Goal: Transaction & Acquisition: Download file/media

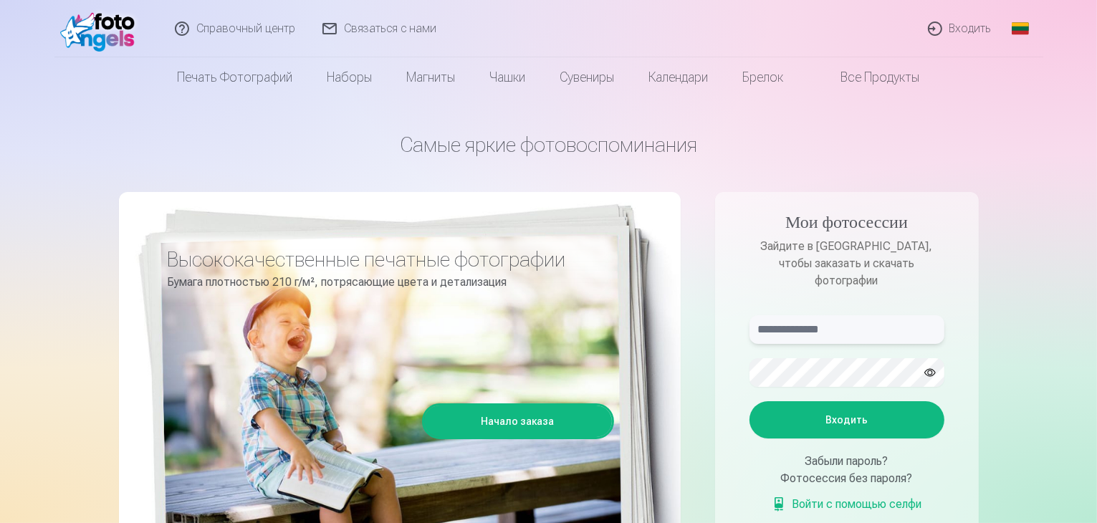
click at [829, 315] on input "text" at bounding box center [847, 329] width 195 height 29
type input "*"
type input "**********"
click at [857, 414] on font "Входить" at bounding box center [847, 419] width 42 height 11
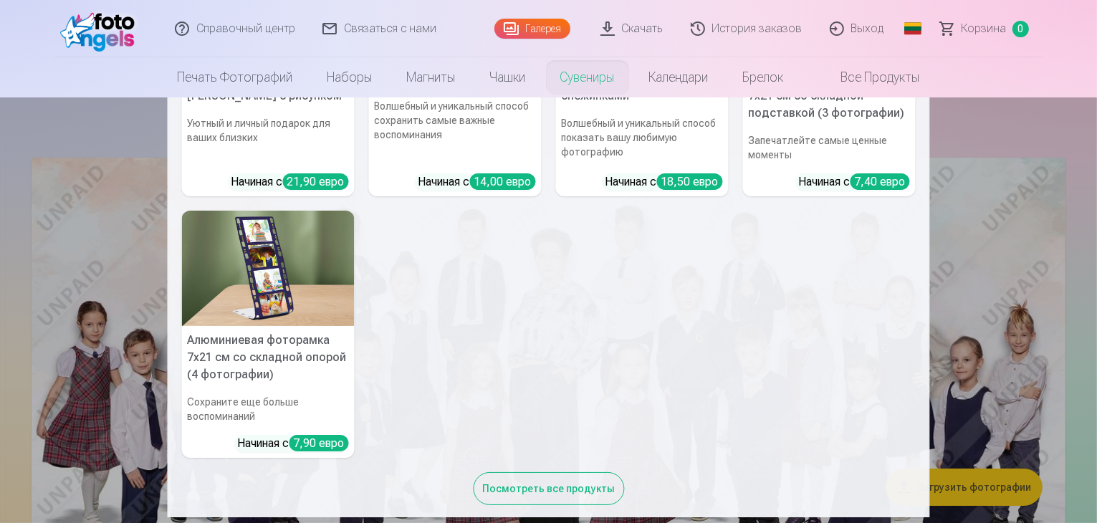
scroll to position [453, 0]
click at [1047, 140] on nav "Персонализированный коврик для компьютерной мыши с фотографией Добавьте индивид…" at bounding box center [548, 307] width 1097 height 420
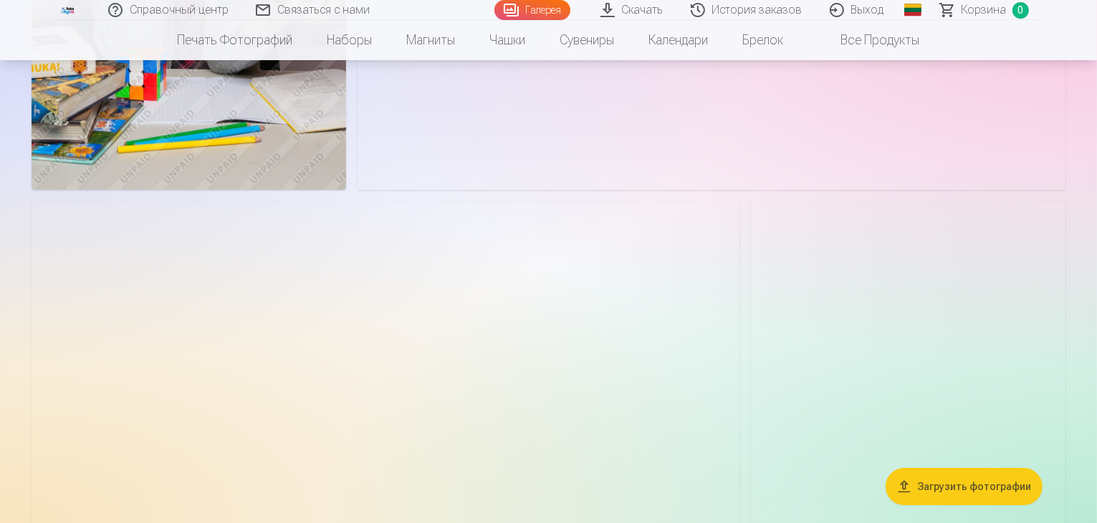
scroll to position [4798, 0]
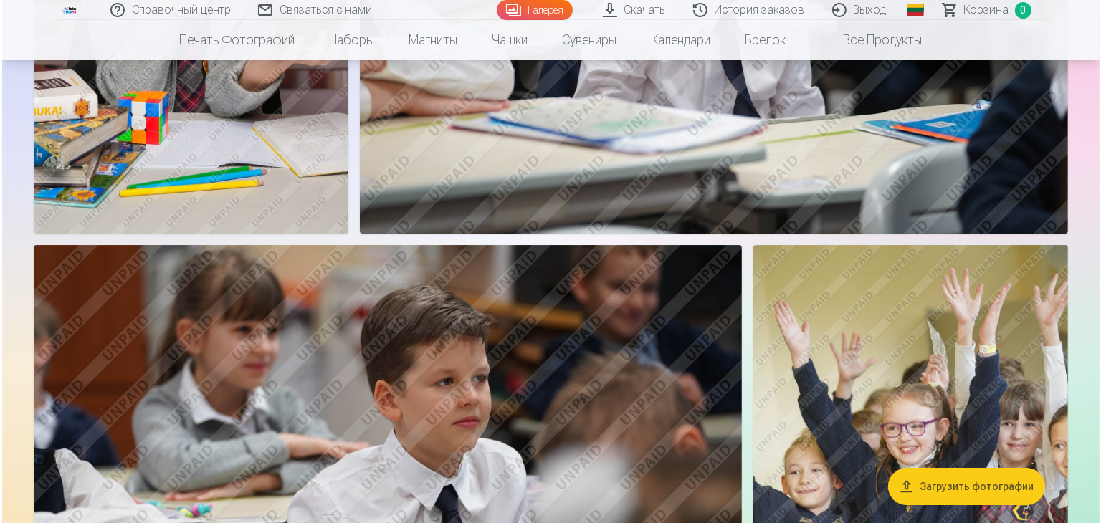
scroll to position [4811, 0]
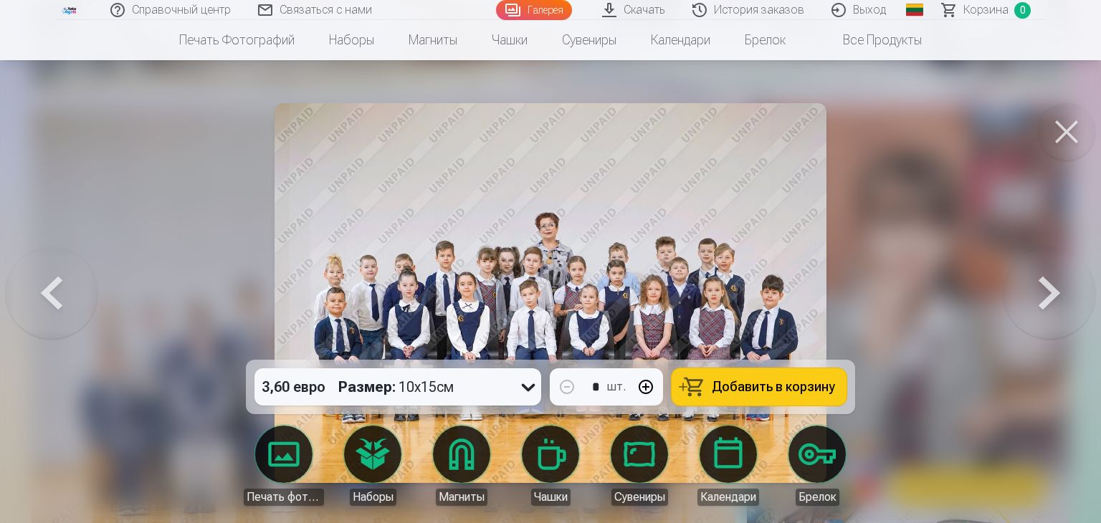
click at [959, 221] on div at bounding box center [550, 261] width 1101 height 523
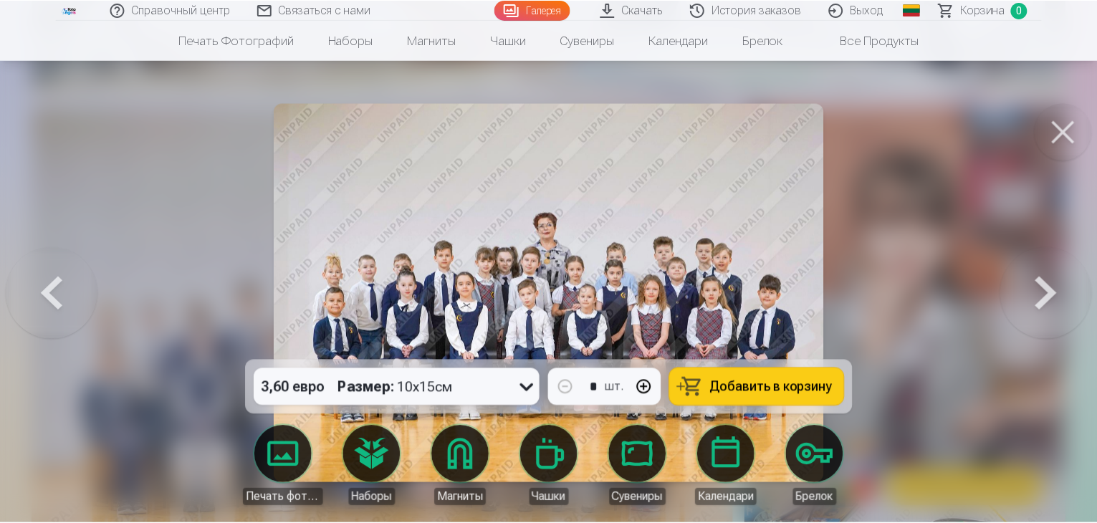
scroll to position [4798, 0]
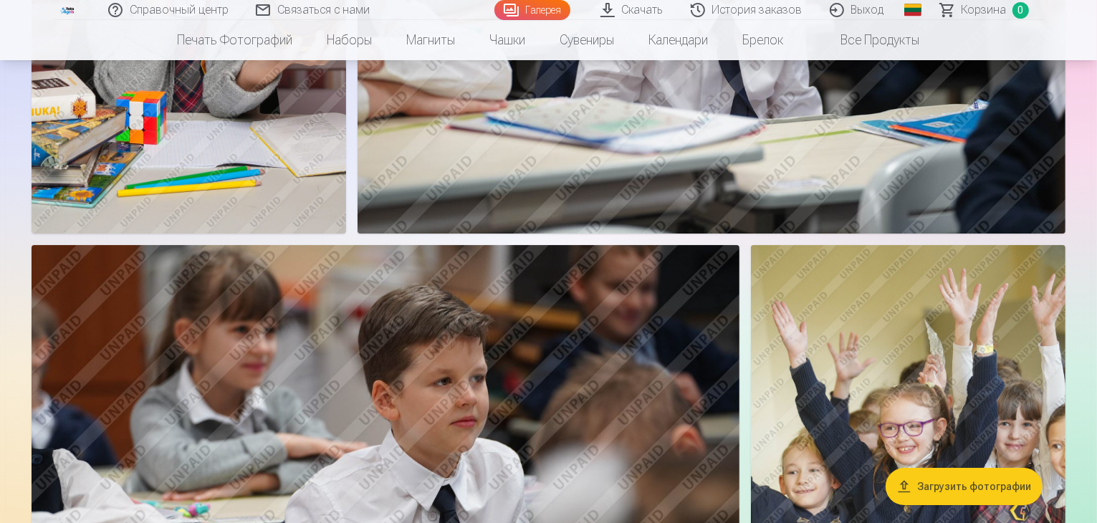
click at [762, 8] on font "История заказов" at bounding box center [757, 10] width 90 height 14
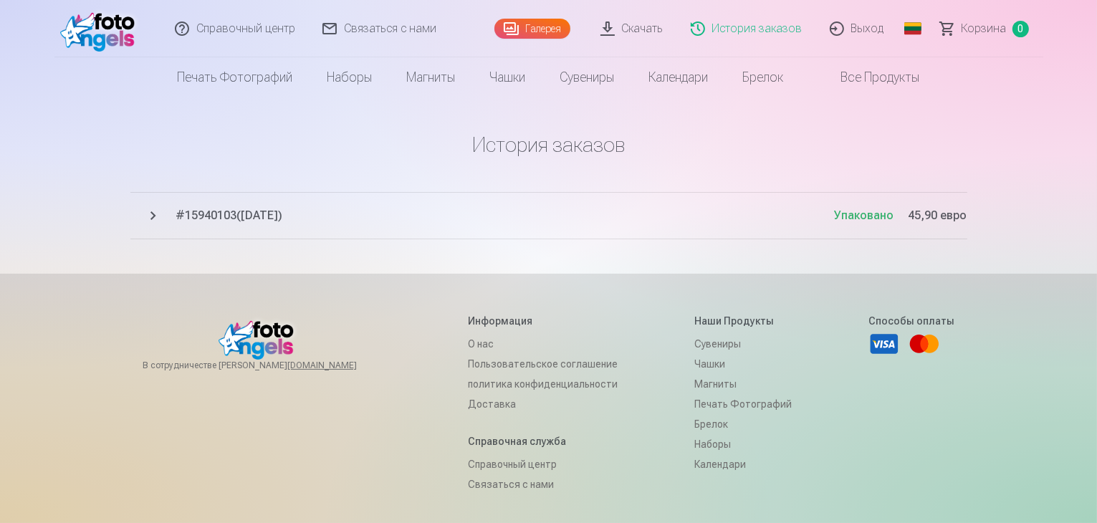
click at [635, 24] on font "Скачать" at bounding box center [643, 29] width 42 height 14
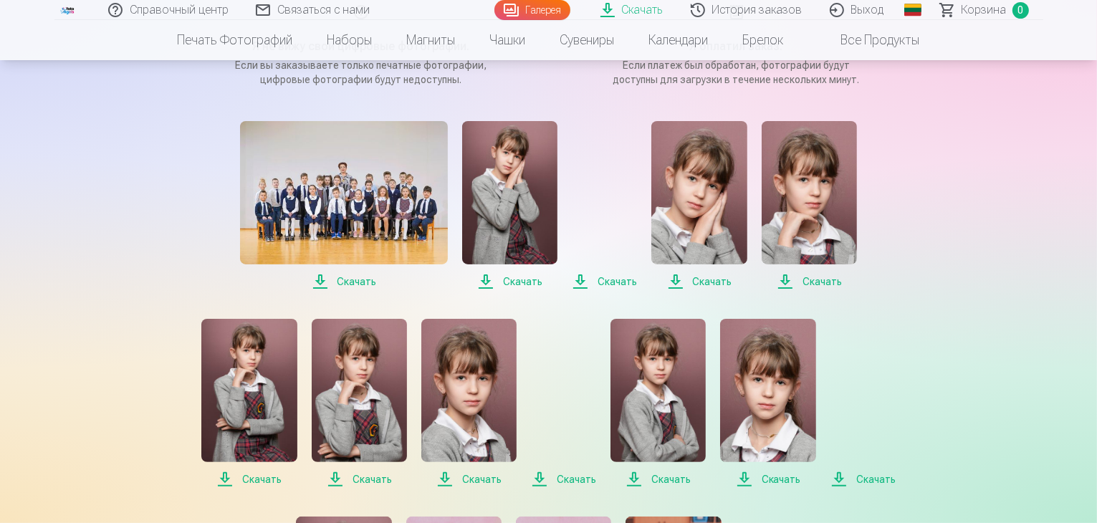
scroll to position [241, 0]
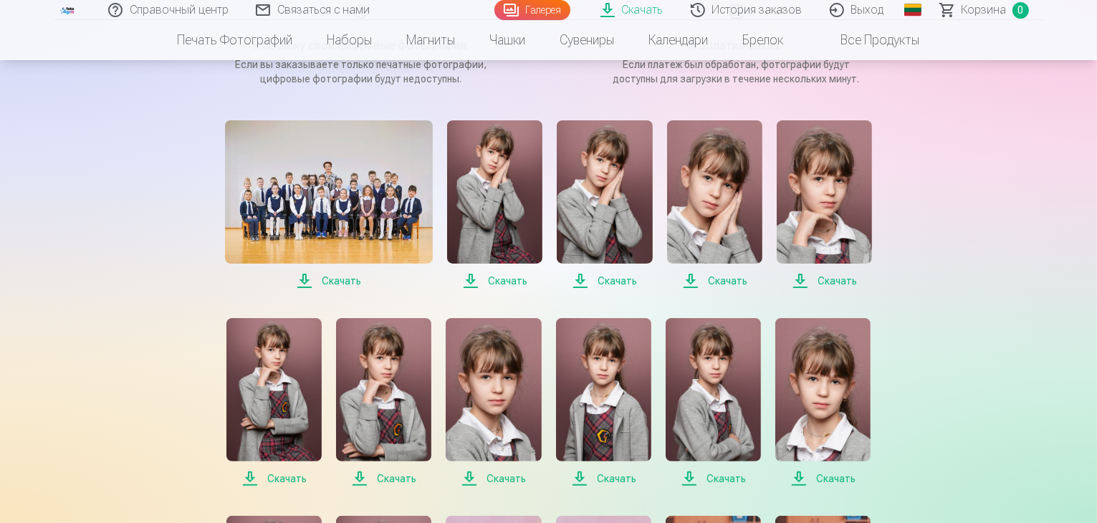
click at [304, 282] on span "Скачать" at bounding box center [329, 280] width 208 height 17
click at [476, 279] on span "Скачать" at bounding box center [494, 280] width 95 height 17
click at [624, 285] on font "Скачать" at bounding box center [617, 280] width 39 height 11
click at [829, 285] on font "Скачать" at bounding box center [837, 280] width 39 height 11
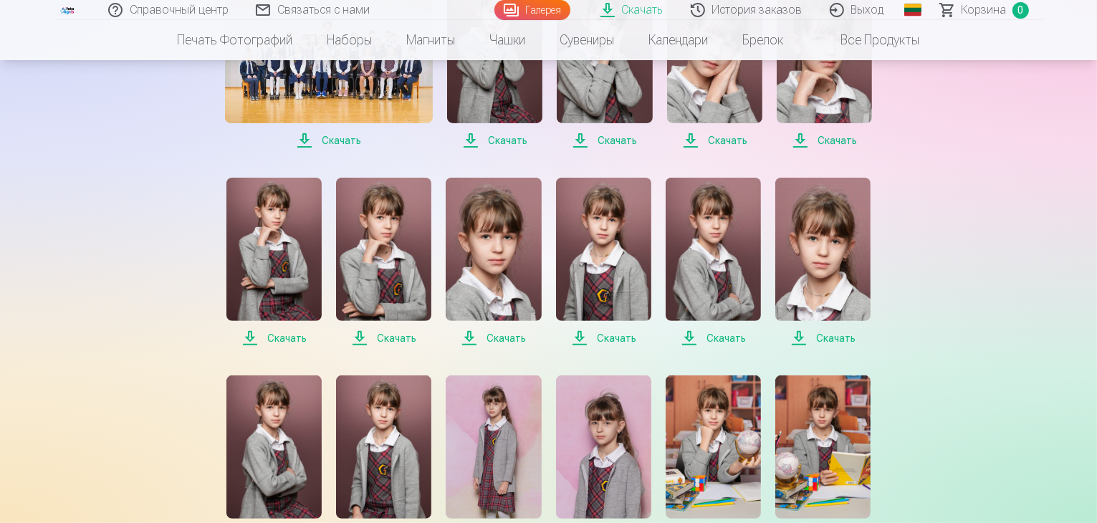
click at [390, 338] on font "Скачать" at bounding box center [396, 338] width 39 height 11
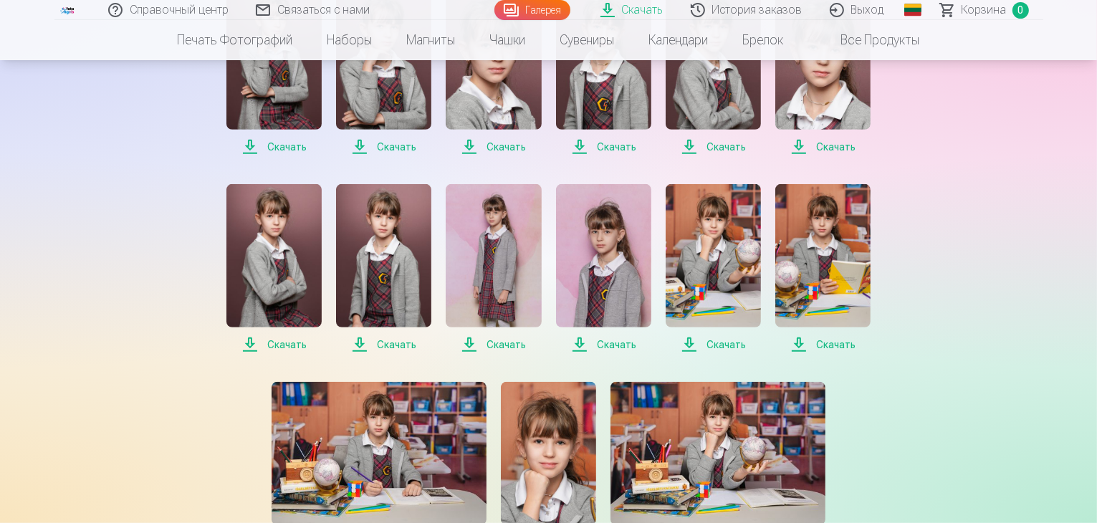
scroll to position [573, 0]
click at [717, 342] on font "Скачать" at bounding box center [726, 343] width 39 height 11
click at [837, 341] on font "Скачать" at bounding box center [835, 343] width 39 height 11
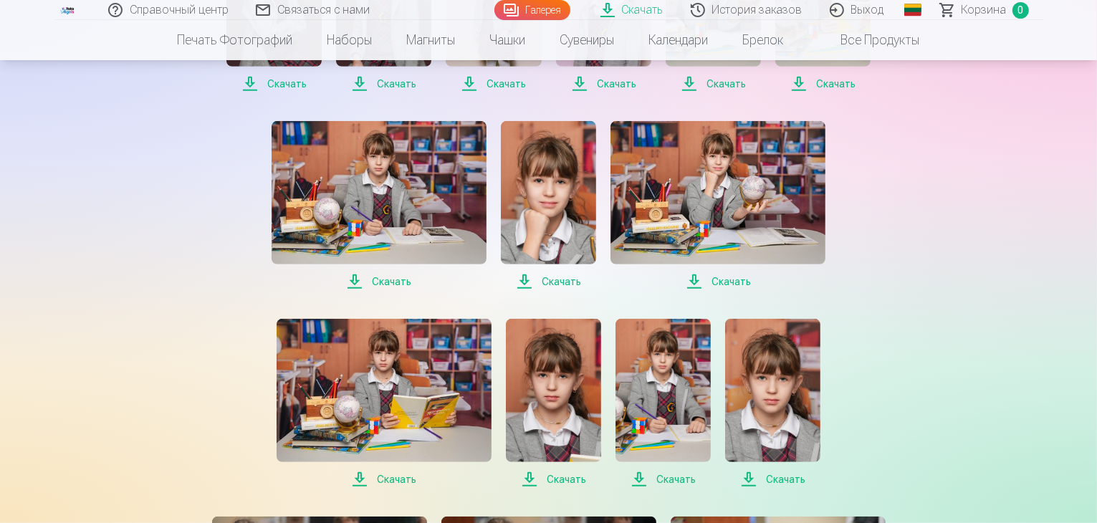
scroll to position [834, 0]
click at [716, 282] on font "Скачать" at bounding box center [731, 280] width 39 height 11
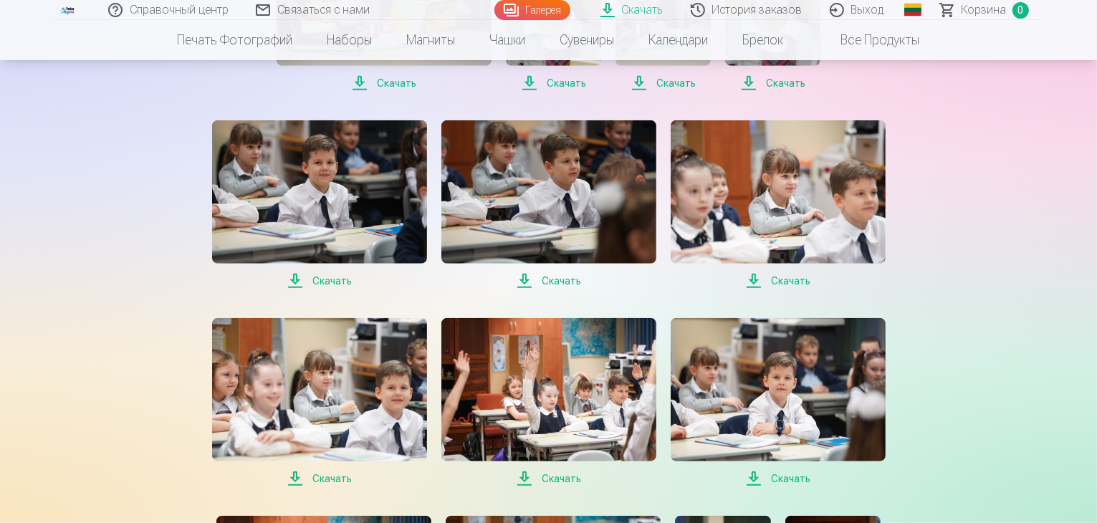
scroll to position [1218, 0]
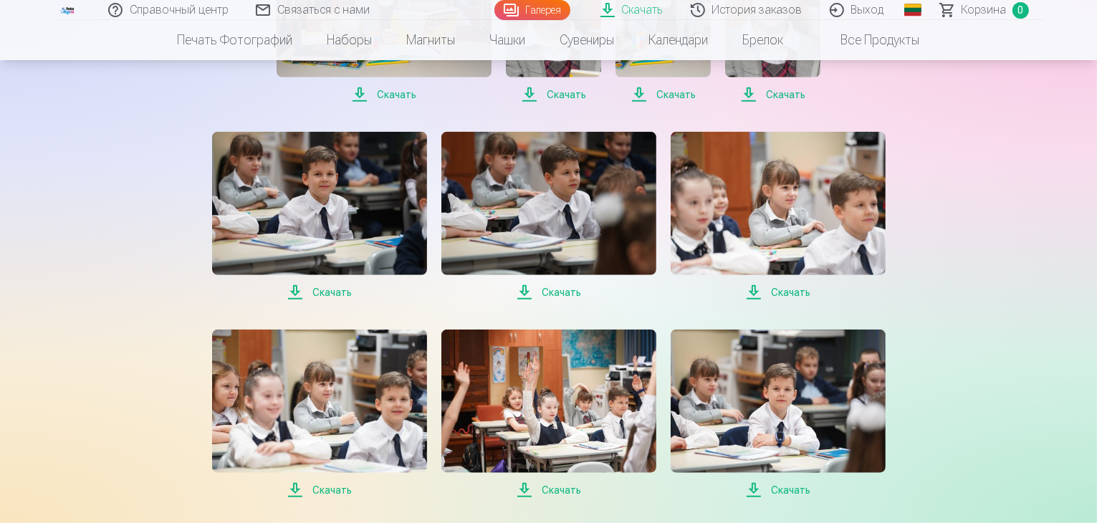
click at [547, 297] on font "Скачать" at bounding box center [561, 292] width 39 height 11
click at [788, 292] on font "Скачать" at bounding box center [790, 292] width 39 height 11
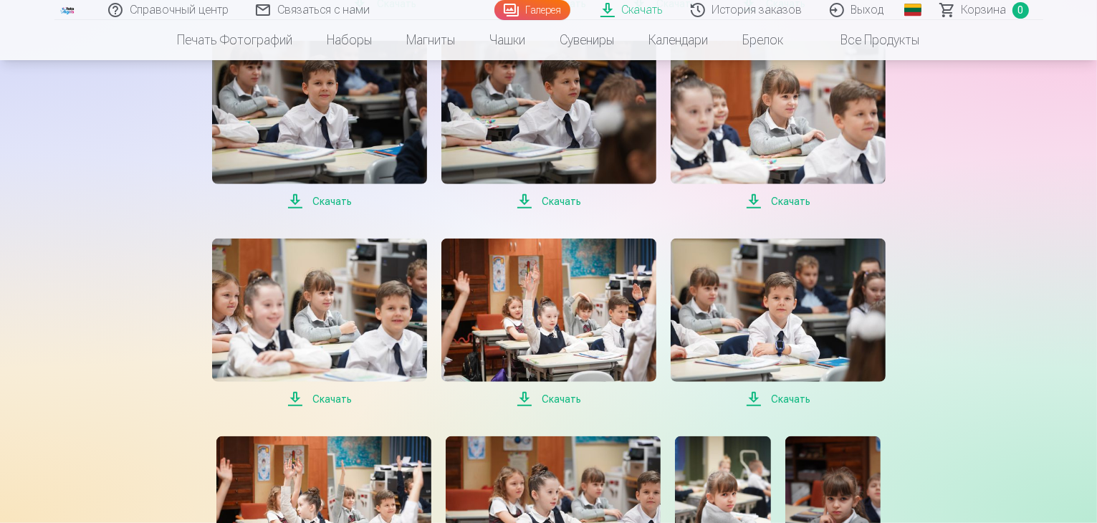
scroll to position [1312, 0]
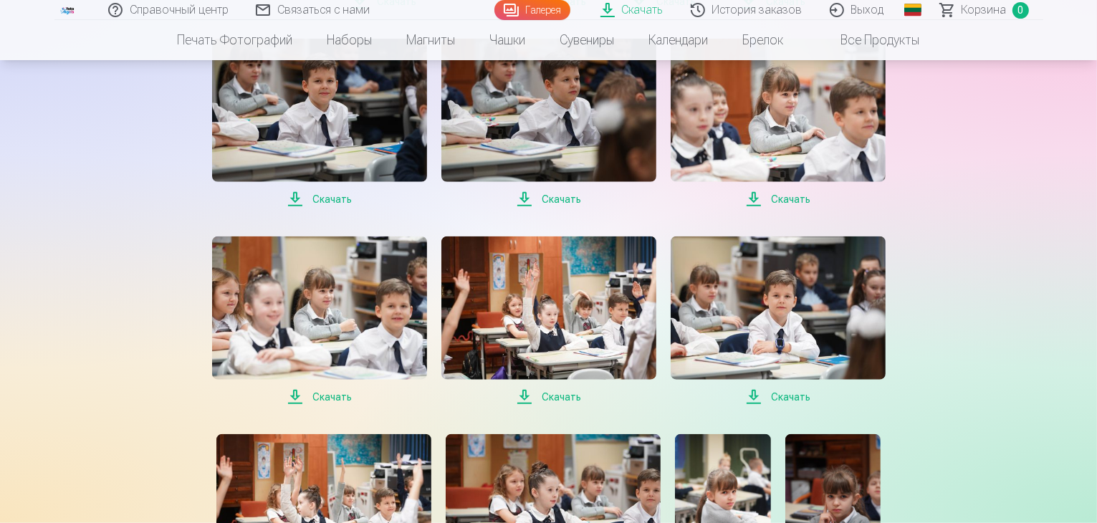
click at [335, 396] on font "Скачать" at bounding box center [332, 396] width 39 height 11
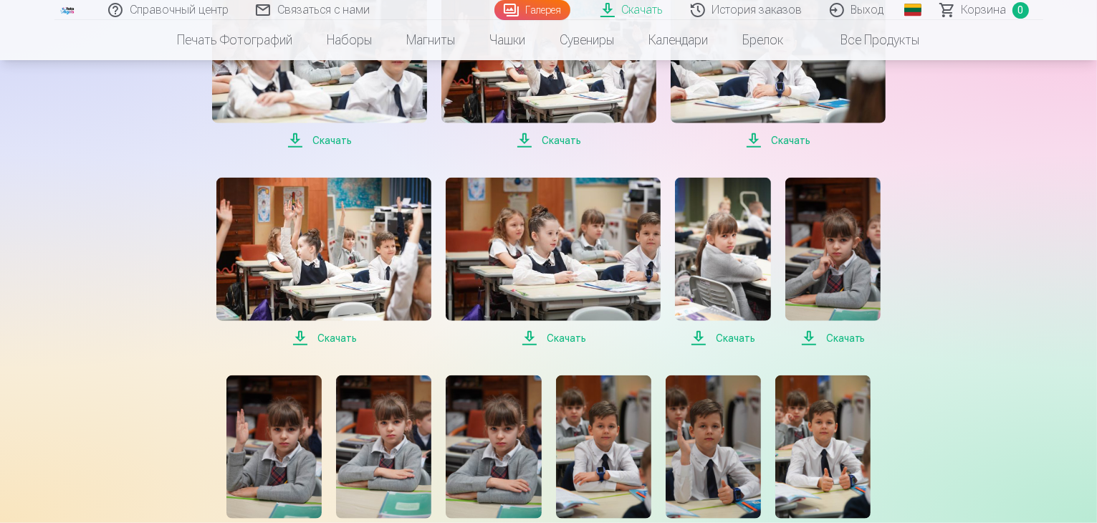
scroll to position [1570, 0]
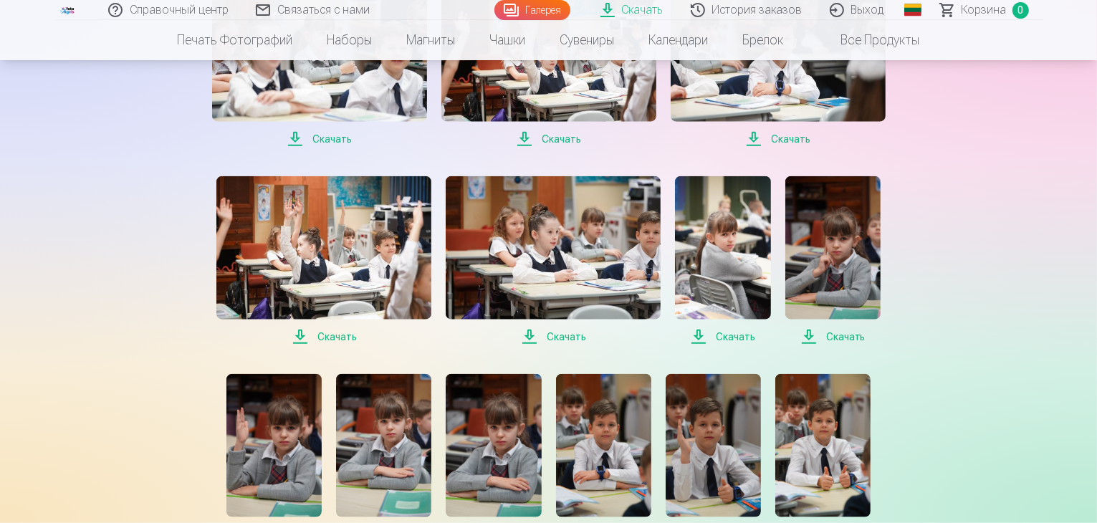
click at [341, 339] on font "Скачать" at bounding box center [337, 336] width 39 height 11
click at [850, 336] on font "Скачать" at bounding box center [845, 336] width 39 height 11
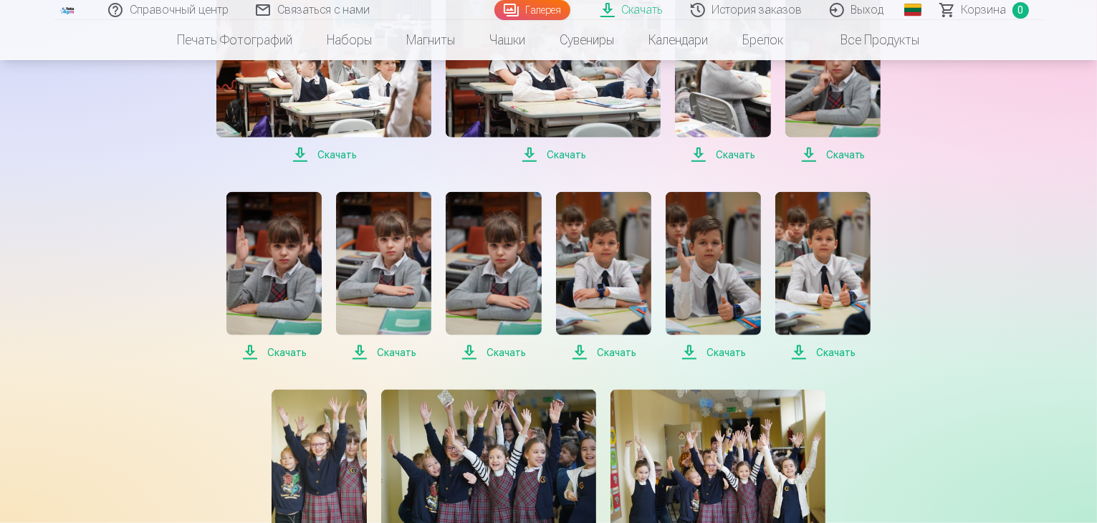
scroll to position [1754, 0]
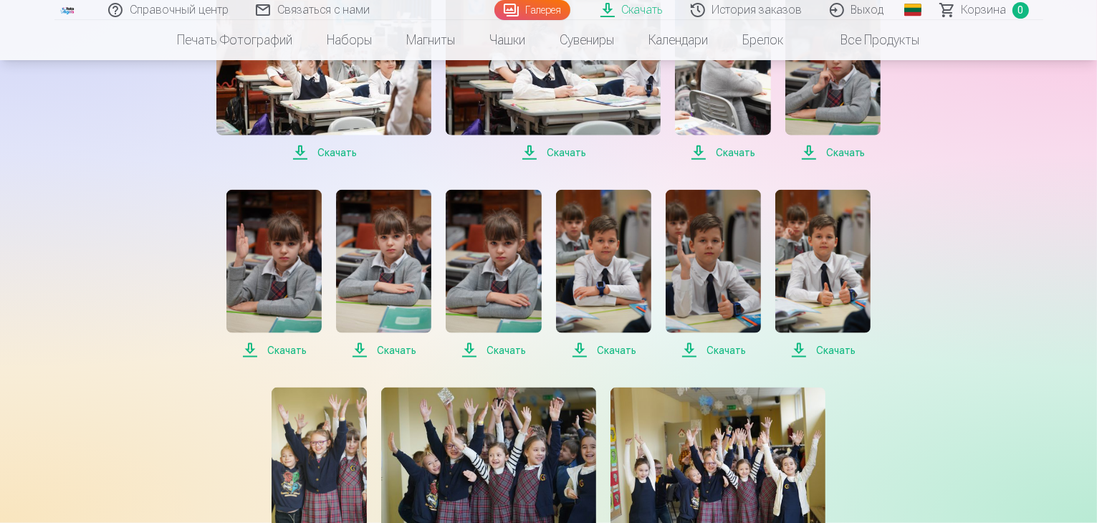
click at [285, 349] on font "Скачать" at bounding box center [286, 350] width 39 height 11
click at [411, 345] on font "Скачать" at bounding box center [396, 350] width 39 height 11
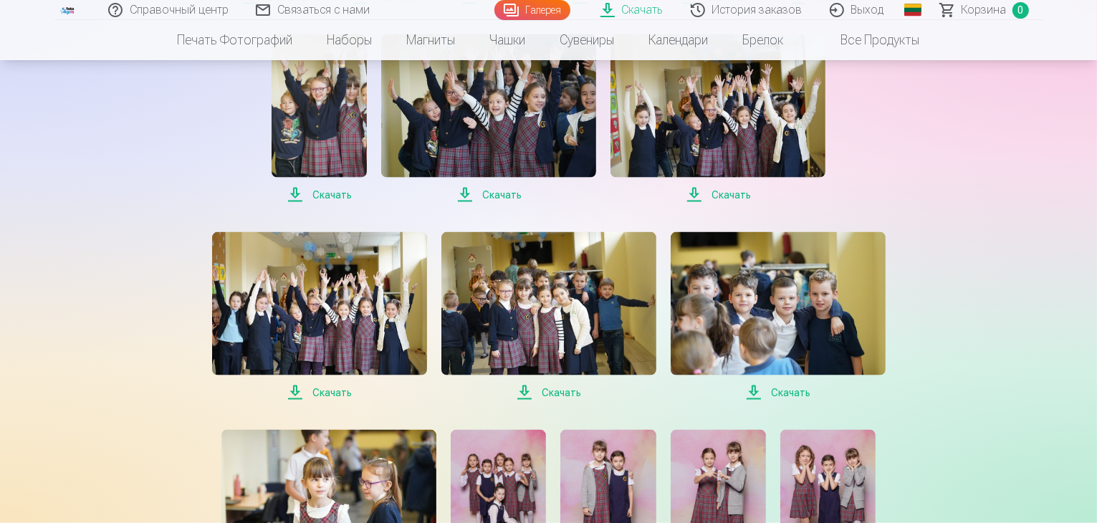
scroll to position [2109, 0]
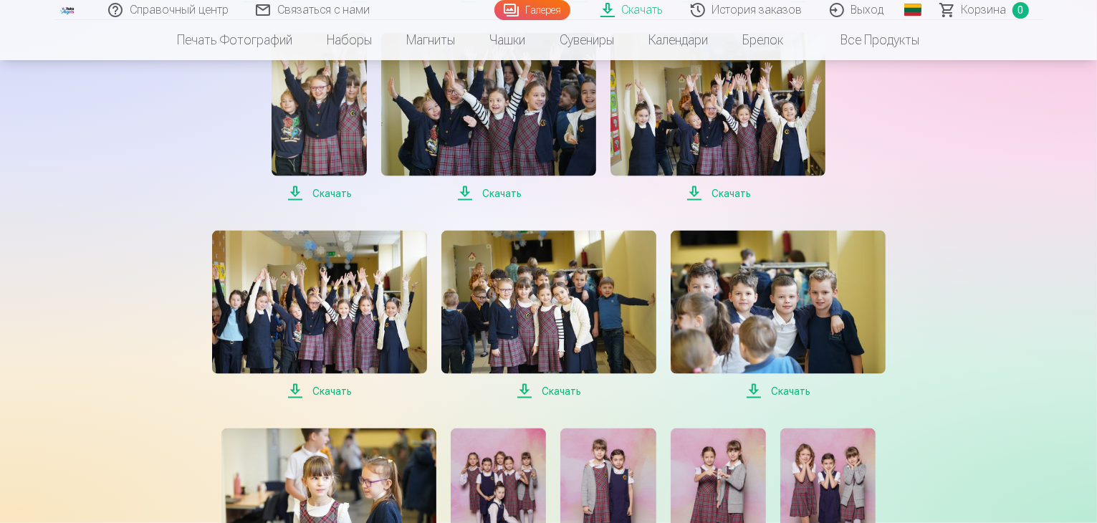
click at [551, 391] on font "Скачать" at bounding box center [561, 391] width 39 height 11
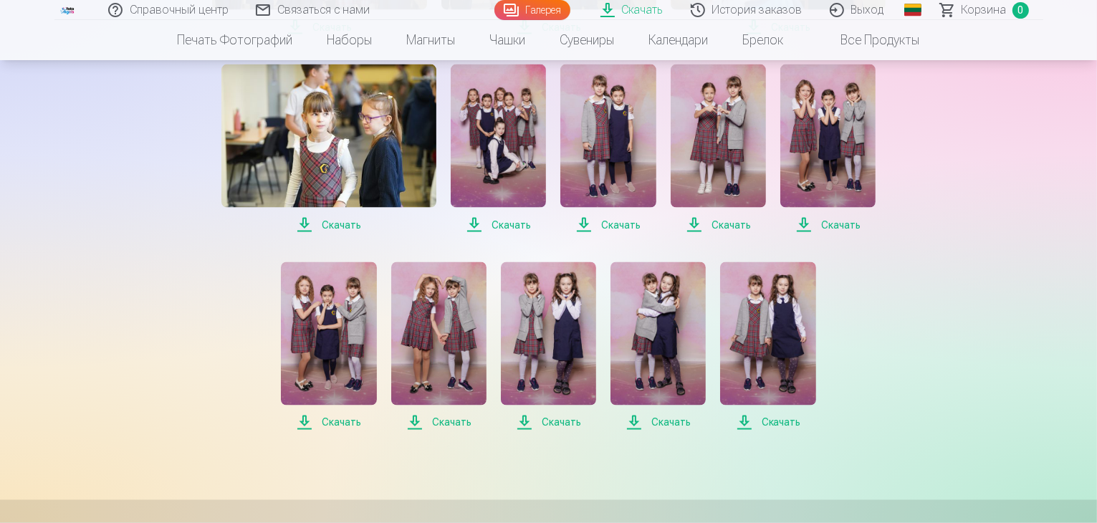
scroll to position [2474, 0]
click at [452, 419] on font "Скачать" at bounding box center [451, 421] width 39 height 11
click at [681, 422] on font "Скачать" at bounding box center [671, 421] width 39 height 11
click at [610, 221] on font "Скачать" at bounding box center [620, 224] width 39 height 11
click at [743, 221] on font "Скачать" at bounding box center [731, 224] width 39 height 11
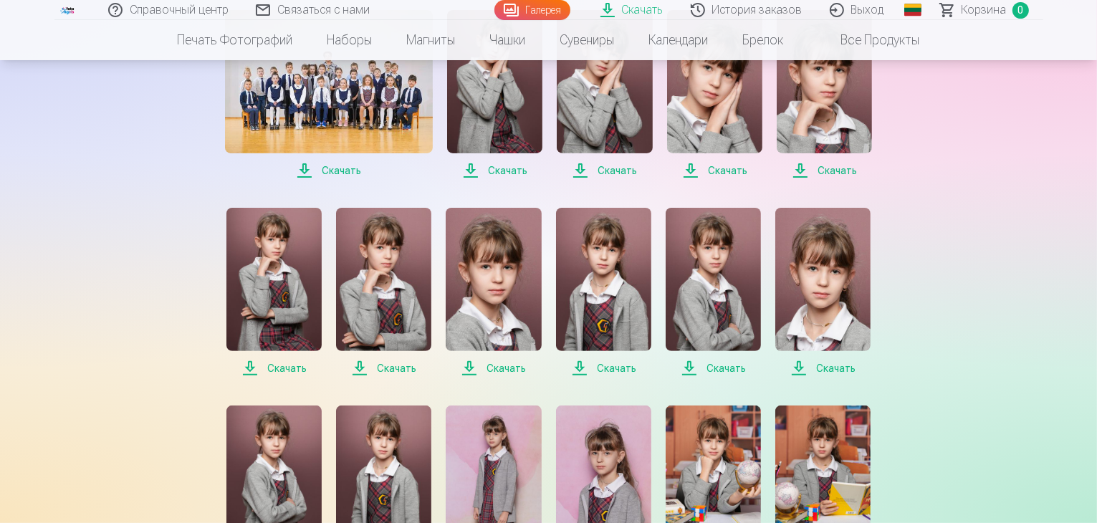
scroll to position [0, 0]
